Goal: Transaction & Acquisition: Purchase product/service

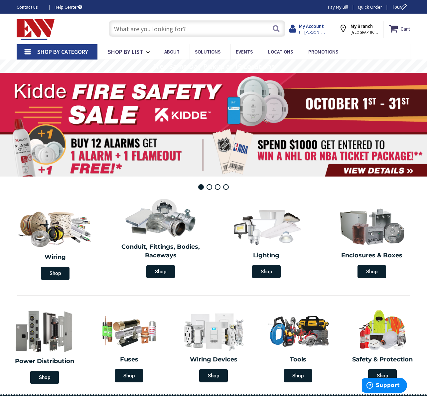
click at [309, 27] on strong "My Account" at bounding box center [311, 26] width 25 height 6
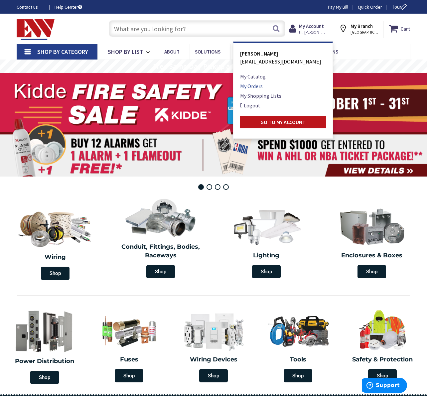
click at [252, 85] on link "My Orders" at bounding box center [251, 86] width 23 height 8
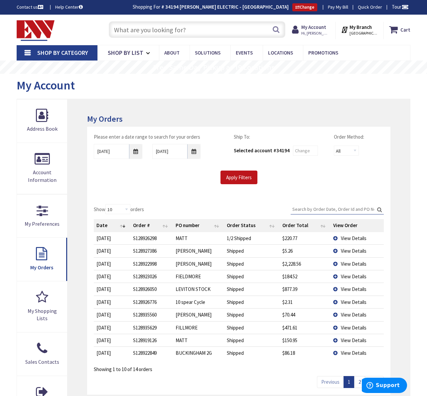
click at [334, 237] on td "View Details" at bounding box center [357, 238] width 53 height 12
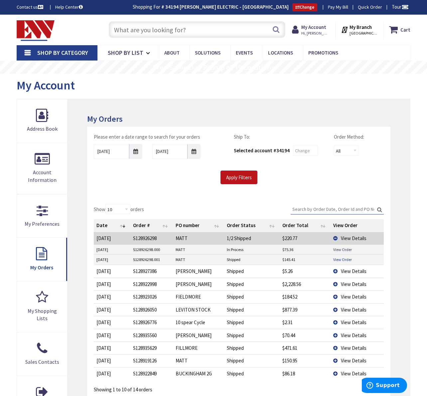
click at [343, 259] on link "View Order" at bounding box center [342, 260] width 19 height 6
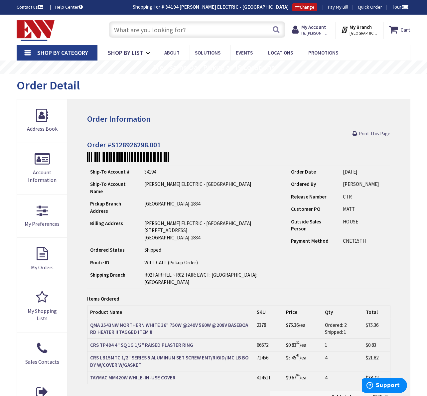
click at [169, 29] on input "text" at bounding box center [197, 29] width 177 height 17
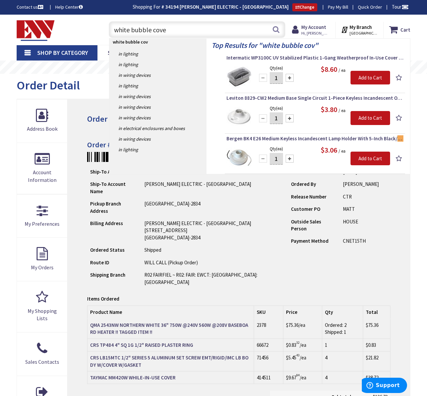
type input "white bubble cover"
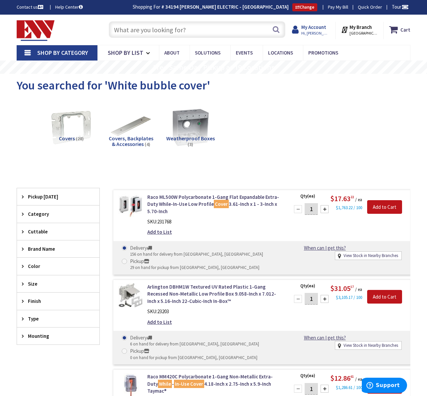
click at [315, 29] on strong "My Account" at bounding box center [313, 27] width 25 height 6
click at [312, 26] on strong "My Account" at bounding box center [313, 27] width 25 height 6
click at [312, 28] on strong "My Account" at bounding box center [313, 27] width 25 height 6
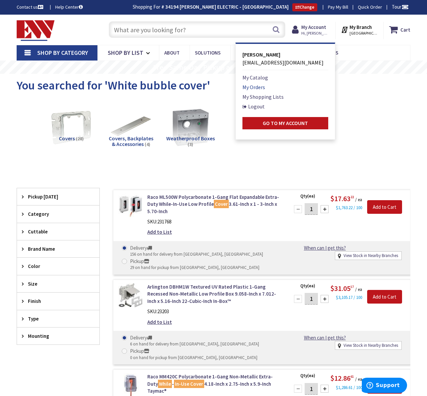
click at [258, 85] on link "My Orders" at bounding box center [253, 87] width 23 height 8
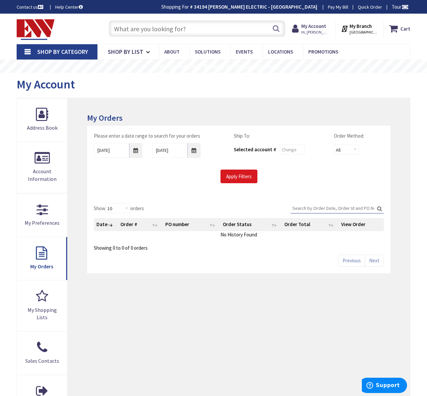
click at [236, 174] on input "Apply Filters" at bounding box center [239, 177] width 37 height 14
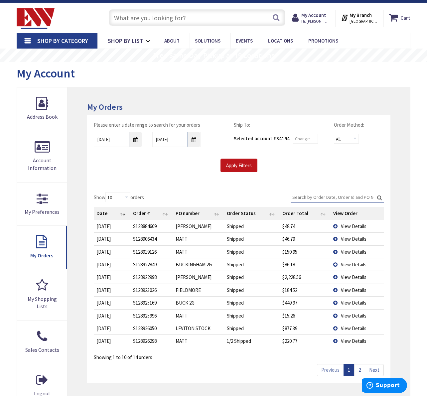
scroll to position [19, 0]
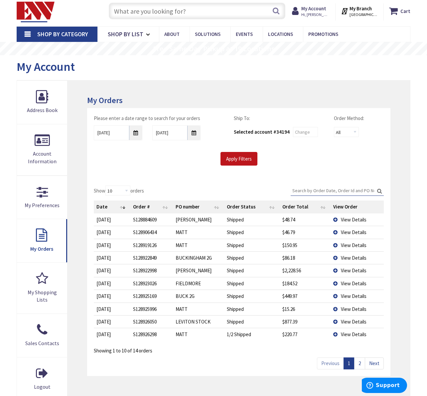
click at [361, 361] on link "2" at bounding box center [359, 364] width 11 height 12
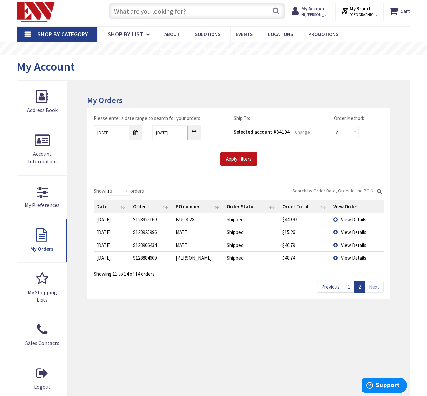
click at [337, 255] on td "View Details" at bounding box center [357, 257] width 53 height 13
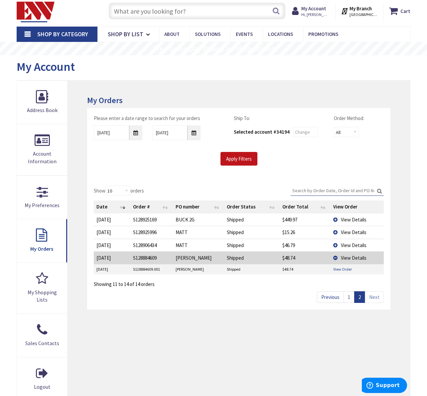
click at [334, 268] on link "View Order" at bounding box center [342, 269] width 19 height 6
click at [341, 243] on span "View Details" at bounding box center [354, 245] width 26 height 6
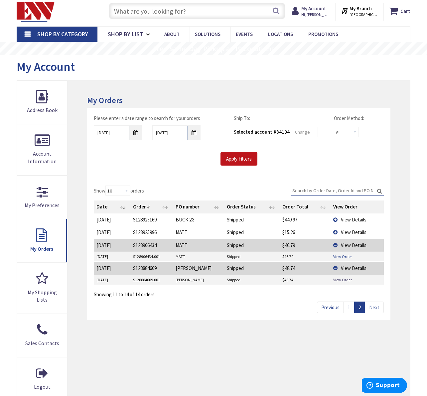
click at [343, 255] on link "View Order" at bounding box center [342, 257] width 19 height 6
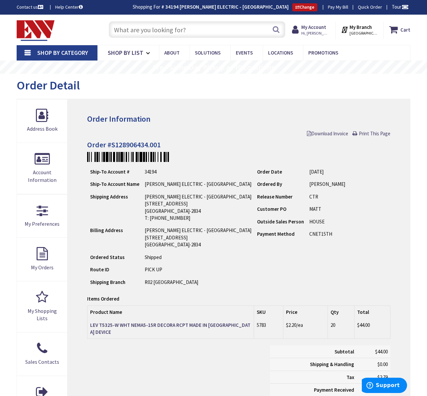
click at [117, 34] on input "text" at bounding box center [197, 29] width 177 height 17
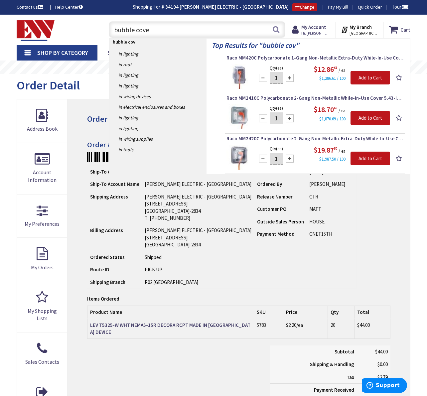
type input "bubble cover"
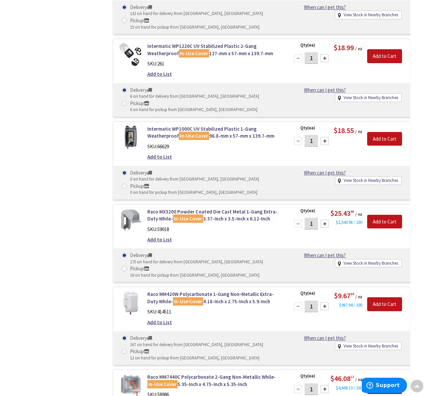
scroll to position [572, 0]
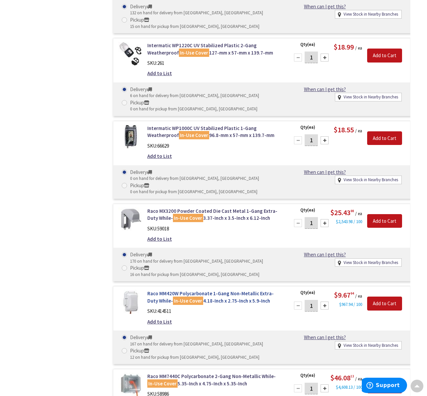
click at [214, 290] on link "Raco MM420W Polycarbonate 1-Gang Non-Metallic Extra-Duty While- In-Use Cover 4.…" at bounding box center [214, 297] width 134 height 14
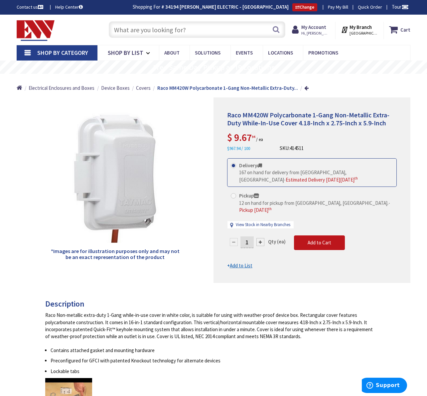
click at [234, 194] on span at bounding box center [233, 195] width 5 height 5
click at [234, 194] on input "Pickup 12 on hand for pickup from New Haven, CT. - Pickup Tuesday, October 7 th" at bounding box center [235, 196] width 4 height 4
radio input "true"
click at [261, 238] on div at bounding box center [260, 242] width 8 height 8
click at [261, 231] on div at bounding box center [312, 190] width 196 height 185
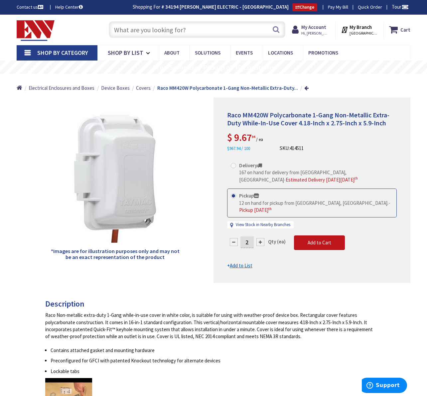
click at [261, 231] on form "This product is Discontinued Delivery 167 on hand for delivery from Middletown,…" at bounding box center [312, 213] width 170 height 111
click at [260, 238] on div at bounding box center [260, 242] width 8 height 8
type input "4"
click at [320, 240] on span "Add to Cart" at bounding box center [320, 243] width 24 height 6
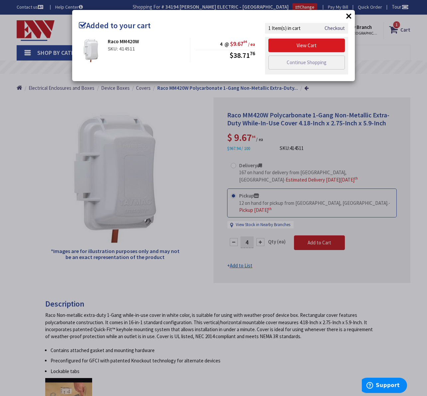
click at [303, 45] on link "View Cart" at bounding box center [306, 46] width 77 height 14
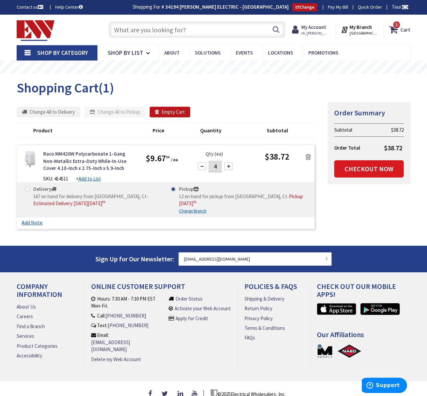
click at [364, 168] on link "Checkout Now" at bounding box center [369, 168] width 70 height 17
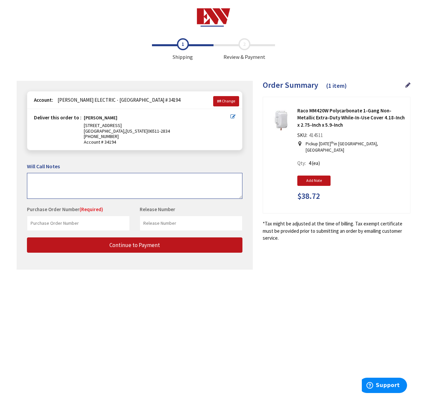
click at [36, 178] on textarea at bounding box center [135, 186] width 216 height 26
type textarea "^%^$^^^&"
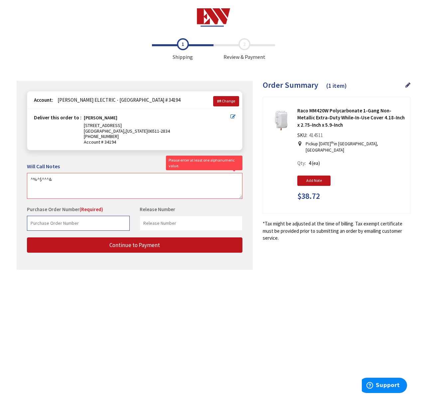
click at [35, 223] on input "text" at bounding box center [78, 223] width 103 height 15
type input "steve"
click at [146, 221] on input "text" at bounding box center [191, 223] width 103 height 15
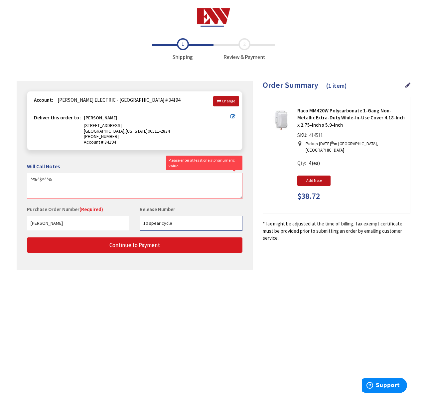
type input "10 spear cycle"
click at [156, 238] on button "Continue to Payment" at bounding box center [135, 246] width 216 height 16
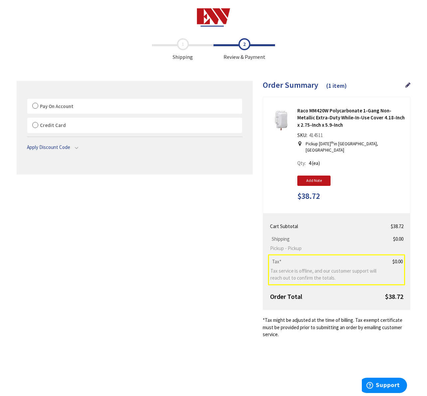
click at [33, 105] on label "Pay On Account" at bounding box center [134, 106] width 215 height 15
click at [27, 100] on input "Pay On Account" at bounding box center [27, 100] width 0 height 0
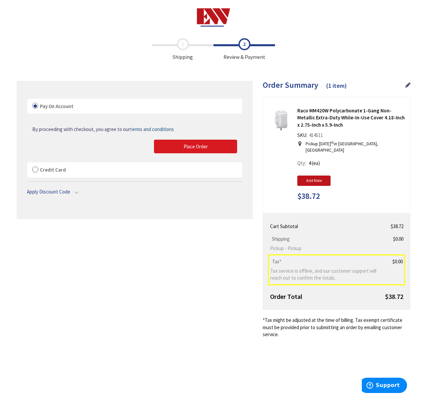
click at [195, 144] on span "Place Order" at bounding box center [196, 146] width 24 height 6
